Goal: Information Seeking & Learning: Learn about a topic

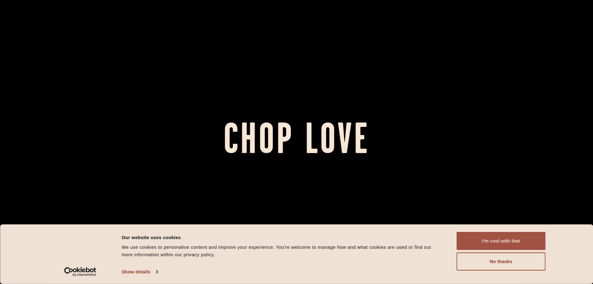
click at [491, 249] on button "I'm cool with that" at bounding box center [501, 241] width 89 height 18
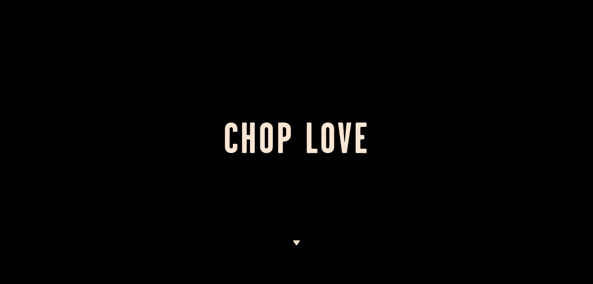
click at [299, 231] on div at bounding box center [296, 142] width 593 height 284
click at [298, 239] on div at bounding box center [296, 142] width 593 height 284
click at [301, 242] on div at bounding box center [296, 142] width 593 height 284
click at [300, 242] on img at bounding box center [297, 242] width 8 height 5
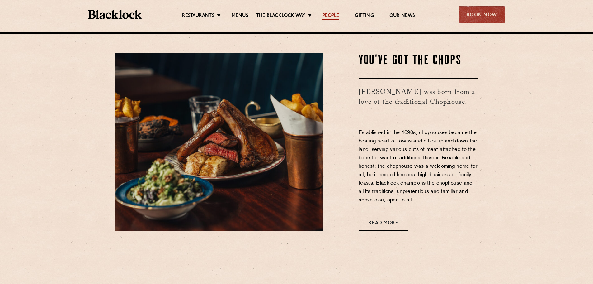
scroll to position [251, 0]
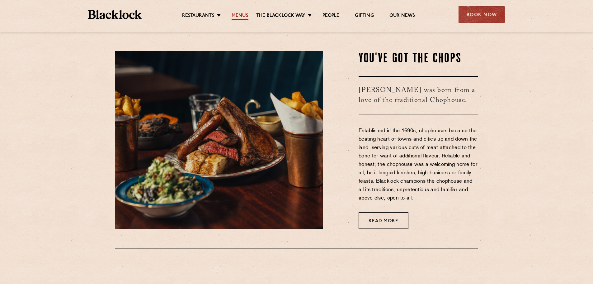
click at [245, 14] on link "Menus" at bounding box center [240, 16] width 17 height 7
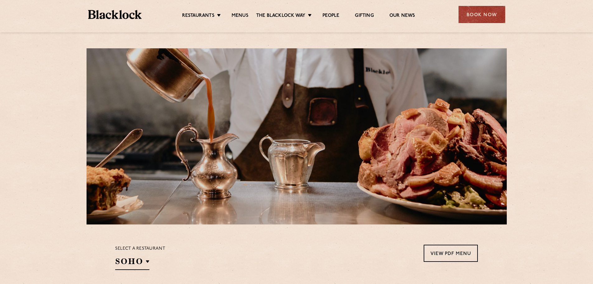
scroll to position [187, 0]
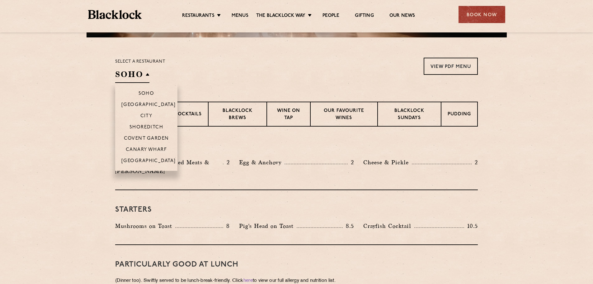
drag, startPoint x: 142, startPoint y: 83, endPoint x: 142, endPoint y: 80, distance: 3.7
click at [142, 83] on section "Select a restaurant [GEOGRAPHIC_DATA] [GEOGRAPHIC_DATA] [GEOGRAPHIC_DATA] [GEOG…" at bounding box center [296, 69] width 593 height 64
click at [153, 163] on p "[GEOGRAPHIC_DATA]" at bounding box center [148, 161] width 54 height 6
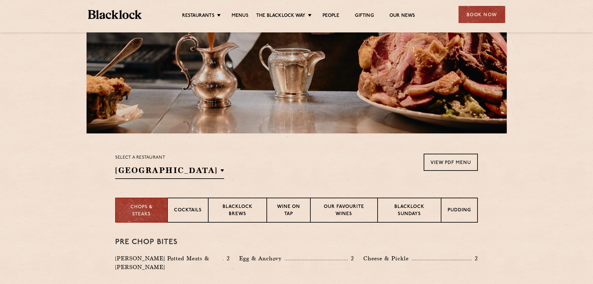
scroll to position [168, 0]
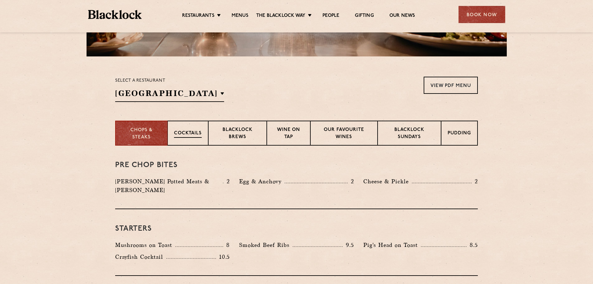
click at [191, 142] on div "Cocktails" at bounding box center [187, 132] width 41 height 25
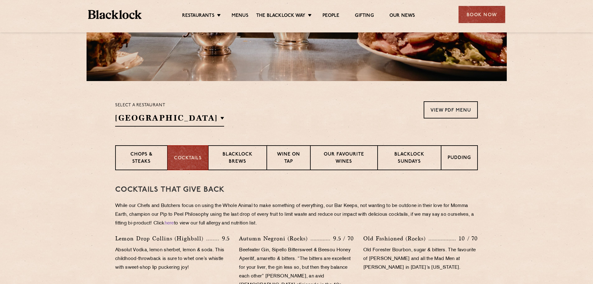
scroll to position [137, 0]
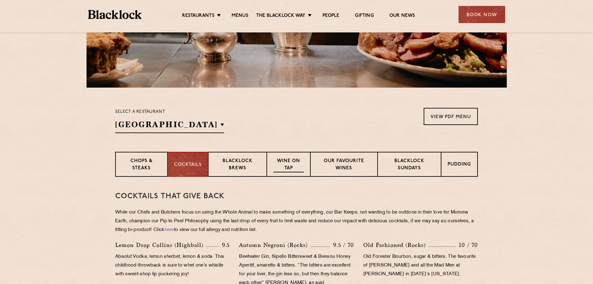
click at [283, 162] on p "Wine on Tap" at bounding box center [288, 165] width 31 height 15
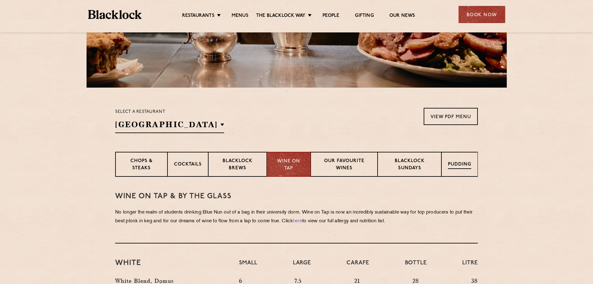
click at [456, 164] on p "Pudding" at bounding box center [459, 165] width 23 height 8
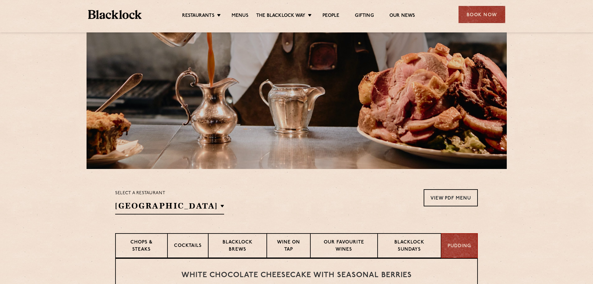
scroll to position [0, 0]
